Goal: Transaction & Acquisition: Purchase product/service

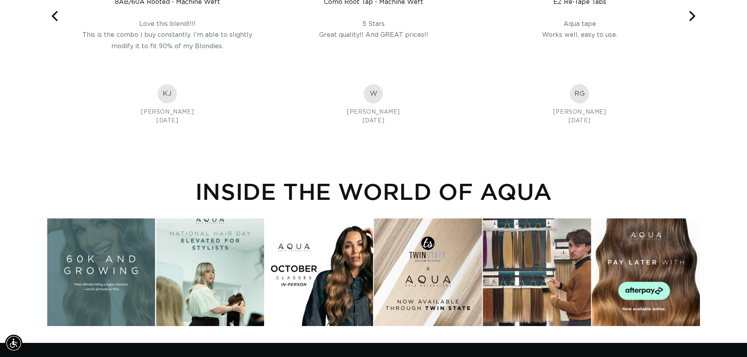
scroll to position [0, 1383]
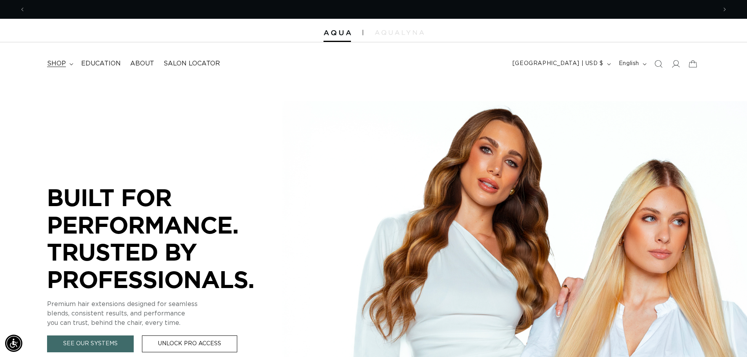
scroll to position [0, 692]
click at [69, 66] on summary "shop" at bounding box center [59, 64] width 34 height 18
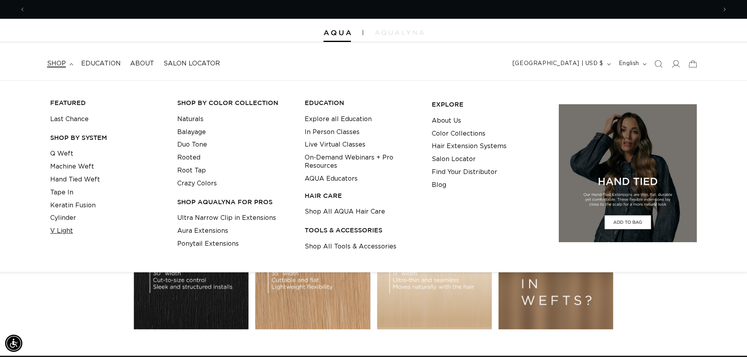
scroll to position [0, 1383]
click at [221, 219] on link "Ultra Narrow Clip in Extensions" at bounding box center [226, 218] width 99 height 13
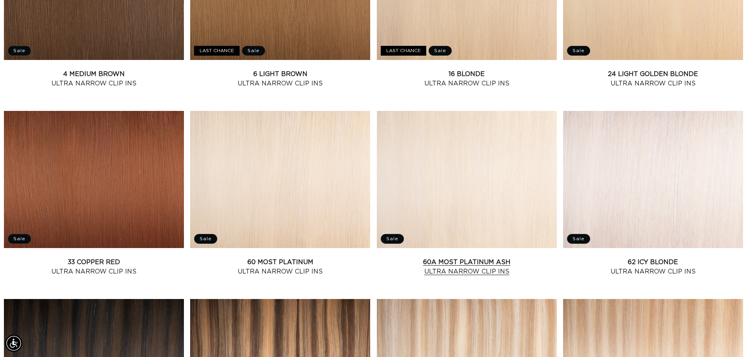
scroll to position [0, 1383]
click at [485, 264] on link "60A Most Platinum Ash Ultra Narrow Clip Ins" at bounding box center [467, 267] width 180 height 19
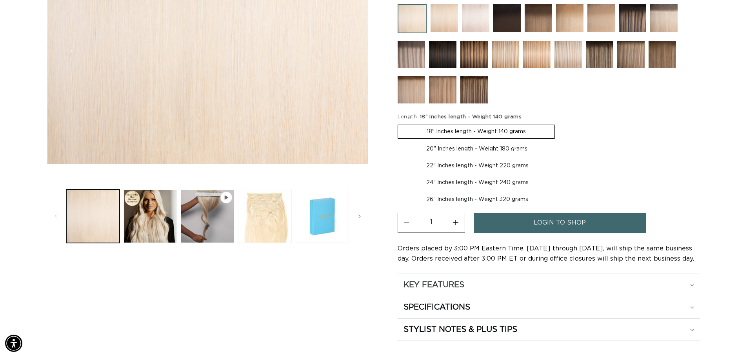
click at [542, 275] on summary "KEY FEATURES" at bounding box center [549, 285] width 303 height 22
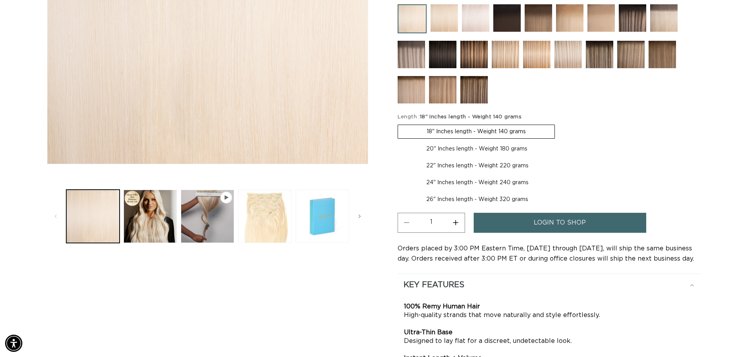
scroll to position [0, 692]
click at [533, 280] on div "KEY FEATURES" at bounding box center [549, 285] width 291 height 10
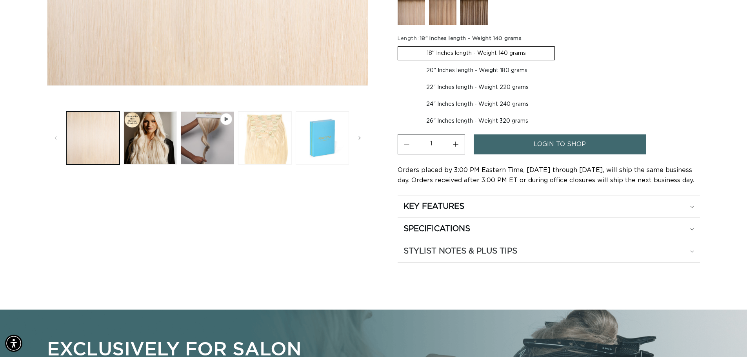
scroll to position [0, 0]
click at [525, 244] on summary "STYLIST NOTES & PLUS TIPS" at bounding box center [549, 252] width 303 height 22
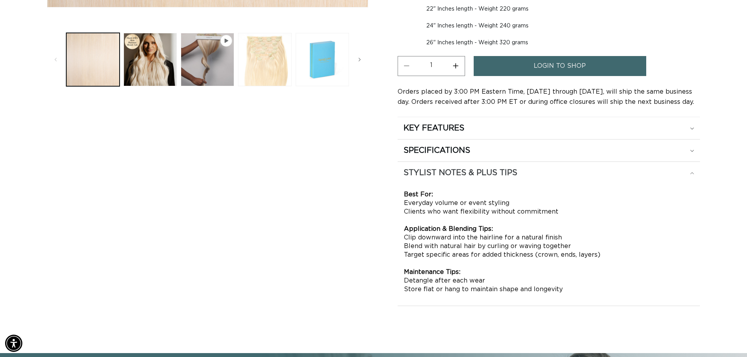
scroll to position [0, 692]
click at [496, 171] on h2 "STYLIST NOTES & PLUS TIPS" at bounding box center [461, 173] width 114 height 10
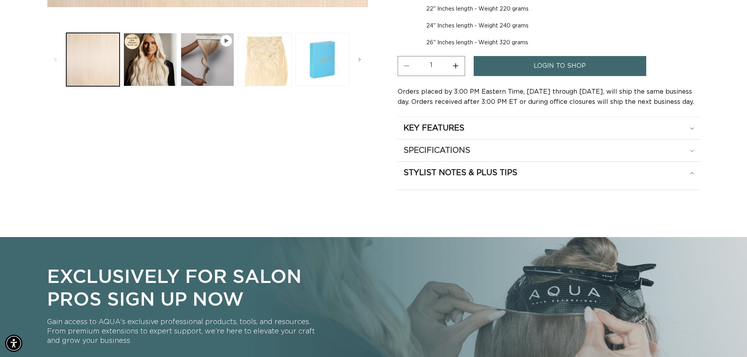
click at [492, 158] on summary "SPECIFICATIONS" at bounding box center [549, 151] width 303 height 22
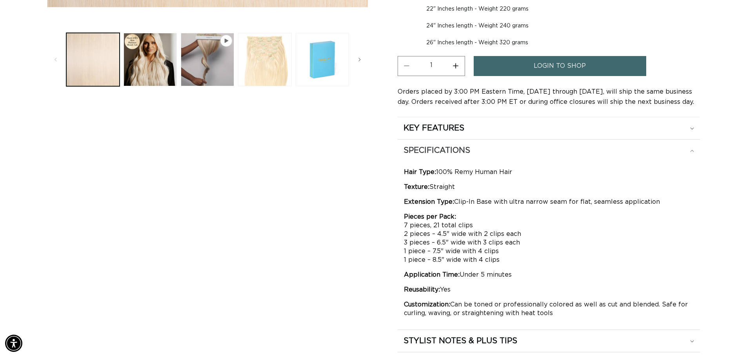
scroll to position [0, 0]
click at [492, 158] on summary "SPECIFICATIONS" at bounding box center [549, 151] width 303 height 22
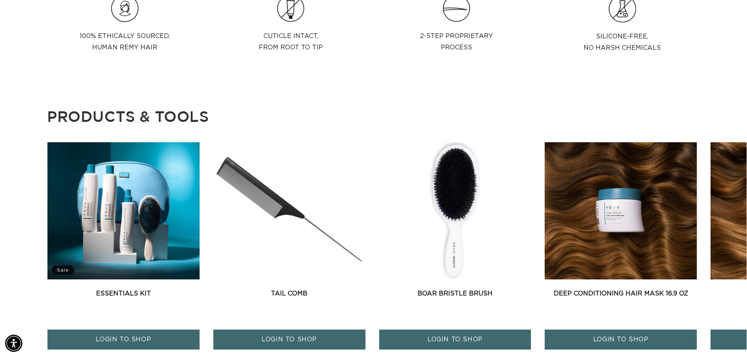
scroll to position [0, 692]
